Goal: Task Accomplishment & Management: Use online tool/utility

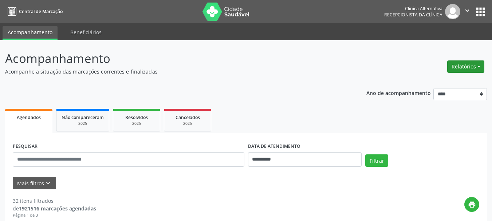
click at [463, 67] on button "Relatórios" at bounding box center [465, 66] width 37 height 12
click at [427, 79] on link "Agendamentos" at bounding box center [445, 82] width 78 height 10
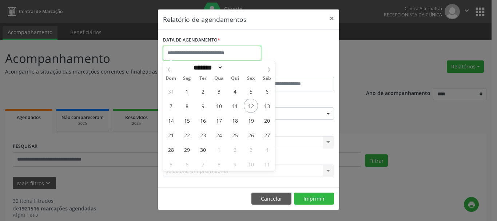
click at [203, 51] on input "text" at bounding box center [212, 53] width 98 height 15
click at [248, 104] on span "12" at bounding box center [251, 106] width 14 height 14
type input "**********"
click at [248, 104] on span "12" at bounding box center [251, 106] width 14 height 14
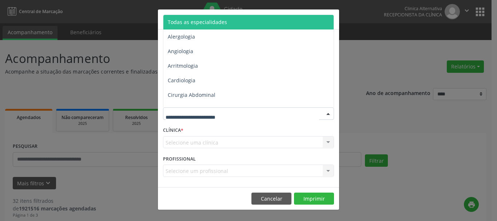
click at [325, 114] on div at bounding box center [328, 114] width 11 height 12
click at [198, 24] on span "Todas as especialidades" at bounding box center [197, 22] width 59 height 7
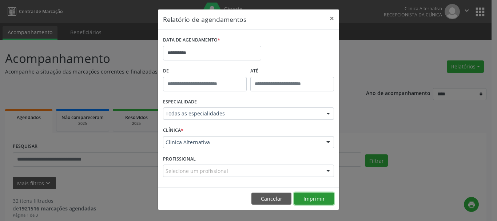
click at [311, 201] on button "Imprimir" at bounding box center [314, 199] width 40 height 12
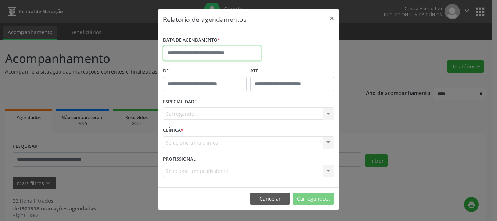
click at [240, 53] on input "text" at bounding box center [212, 53] width 98 height 15
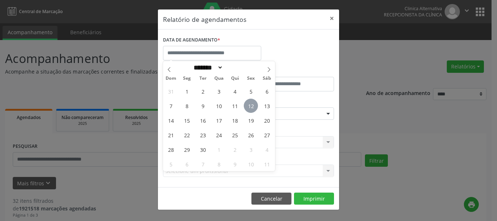
click at [247, 107] on span "12" at bounding box center [251, 106] width 14 height 14
type input "**********"
click at [247, 107] on span "12" at bounding box center [251, 106] width 14 height 14
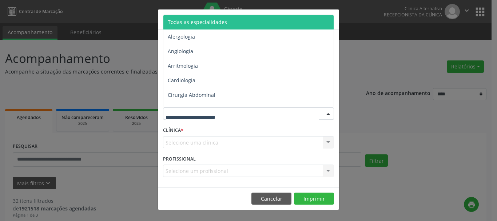
click at [217, 19] on span "Todas as especialidades" at bounding box center [197, 22] width 59 height 7
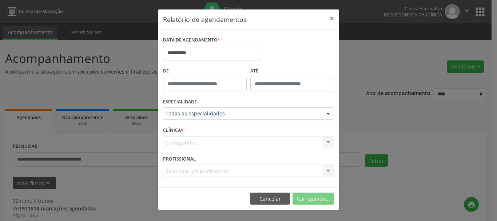
click at [217, 19] on span "Todas as especialidades" at bounding box center [198, 22] width 60 height 7
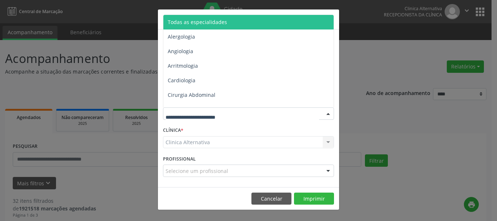
click at [256, 112] on div at bounding box center [248, 113] width 171 height 12
click at [243, 21] on span "Todas as especialidades" at bounding box center [248, 22] width 171 height 15
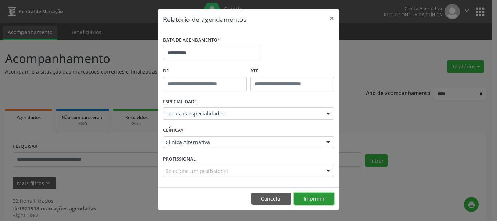
click at [306, 198] on button "Imprimir" at bounding box center [314, 199] width 40 height 12
